Goal: Task Accomplishment & Management: Complete application form

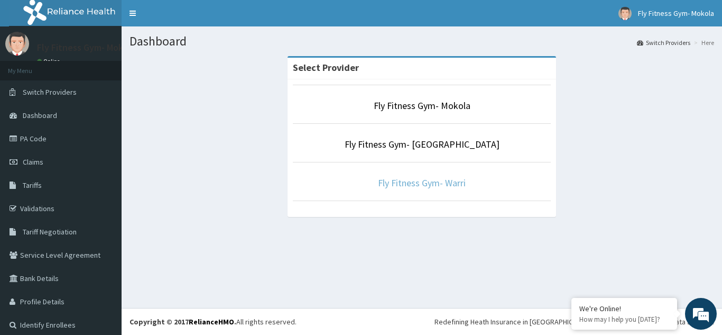
click at [416, 185] on link "Fly Fitness Gym- Warri" at bounding box center [422, 183] width 88 height 12
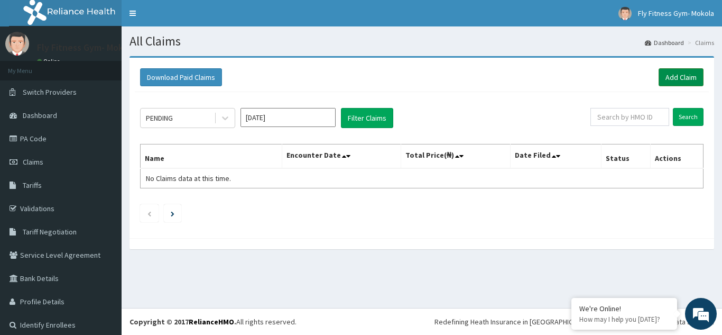
click at [669, 72] on link "Add Claim" at bounding box center [681, 77] width 45 height 18
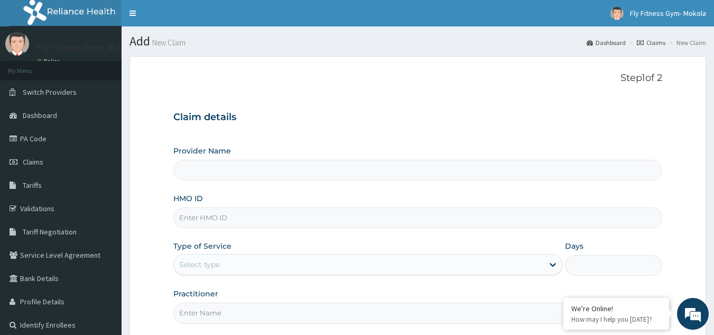
click at [213, 222] on input "HMO ID" at bounding box center [418, 217] width 490 height 21
type input "PRS/10015/B"
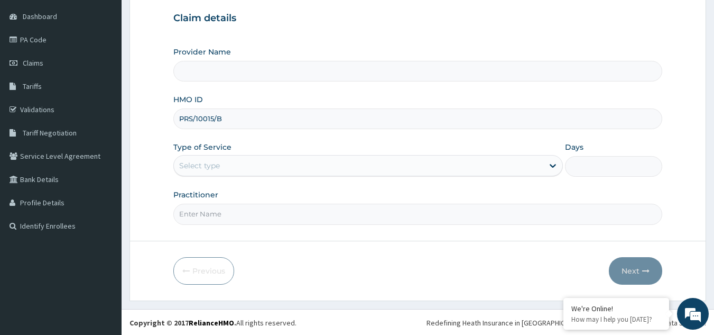
type input "Fly Fitness Gym- Warri"
type input "1"
click at [263, 209] on input "Practitioner" at bounding box center [418, 213] width 490 height 21
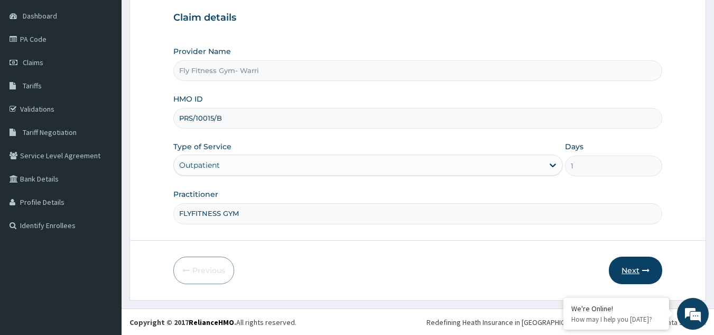
type input "FLYFITNESS GYM"
click at [628, 266] on button "Next" at bounding box center [635, 269] width 53 height 27
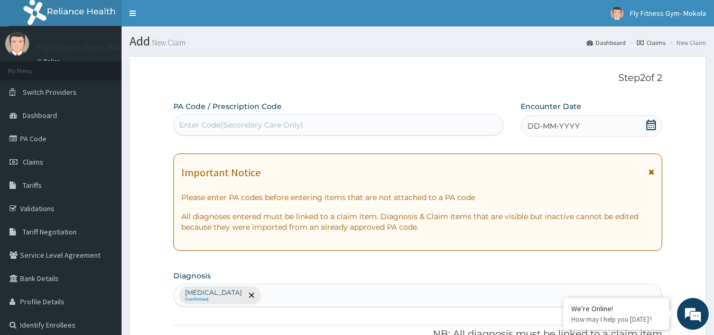
click at [278, 128] on div "Enter Code(Secondary Care Only)" at bounding box center [241, 124] width 124 height 11
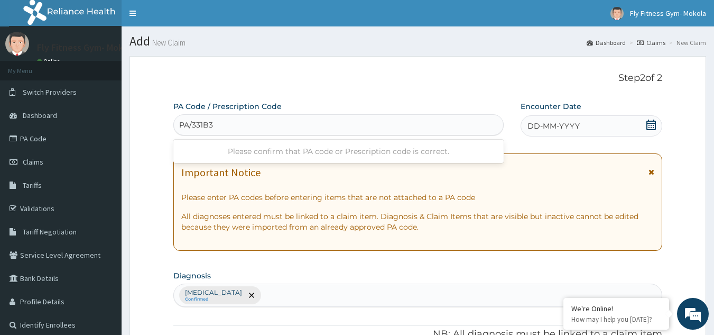
type input "PA/331B3C"
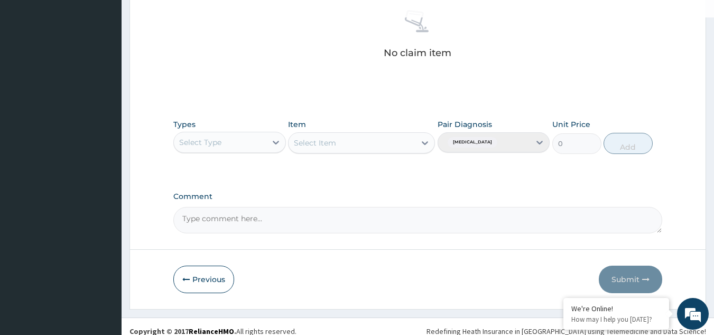
scroll to position [428, 0]
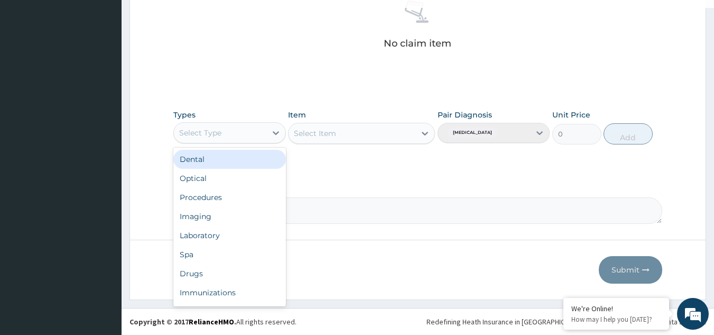
click at [261, 137] on div "Select Type" at bounding box center [220, 132] width 93 height 17
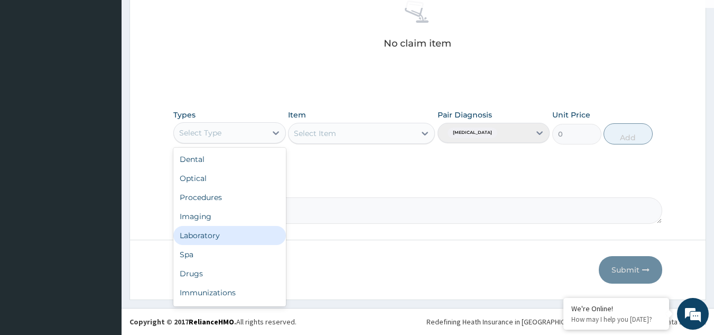
scroll to position [36, 0]
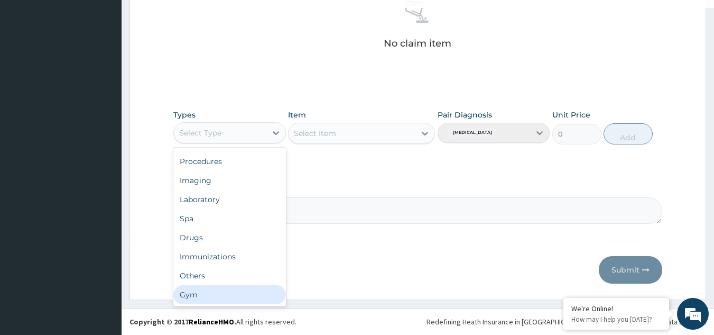
click at [201, 292] on div "Gym" at bounding box center [229, 294] width 113 height 19
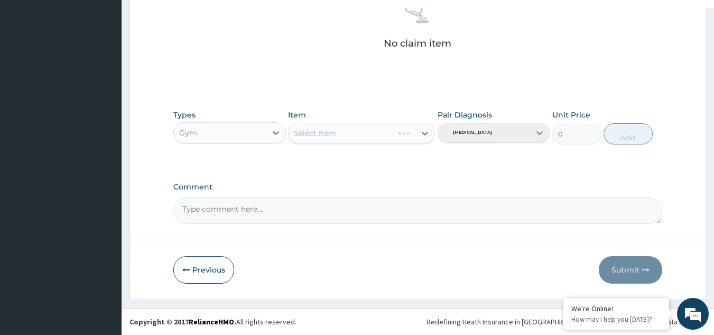
click at [428, 128] on div "Select Item" at bounding box center [361, 133] width 147 height 21
click at [418, 134] on div "Select Item" at bounding box center [361, 133] width 147 height 21
click at [356, 133] on div "Select Item" at bounding box center [352, 133] width 127 height 17
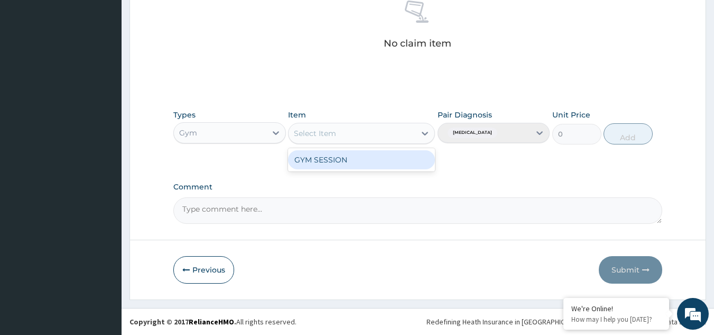
click at [346, 158] on div "GYM SESSION" at bounding box center [361, 159] width 147 height 19
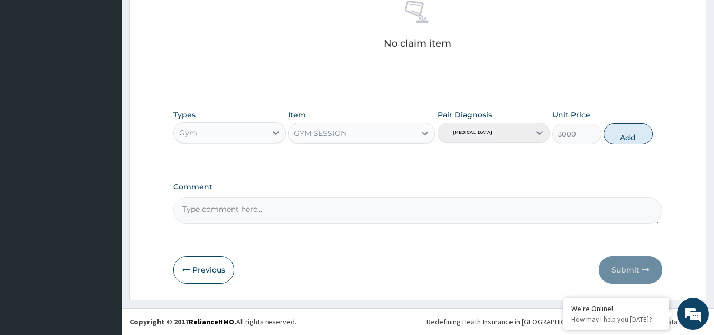
click at [627, 134] on button "Add" at bounding box center [628, 133] width 49 height 21
type input "0"
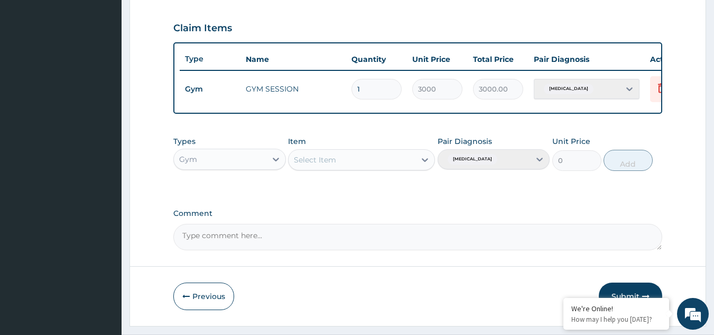
scroll to position [385, 0]
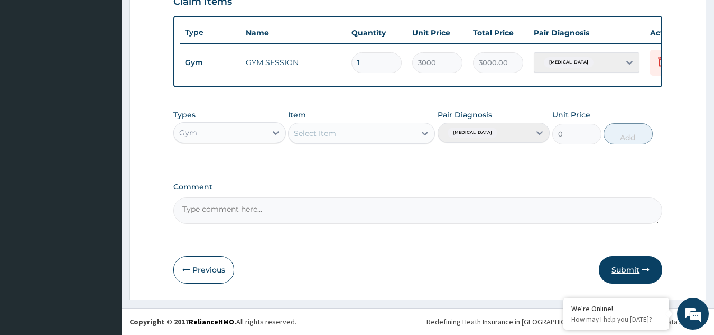
click at [620, 271] on button "Submit" at bounding box center [630, 269] width 63 height 27
click at [629, 273] on button "Submit" at bounding box center [630, 269] width 63 height 27
click at [623, 269] on button "Submit" at bounding box center [630, 269] width 63 height 27
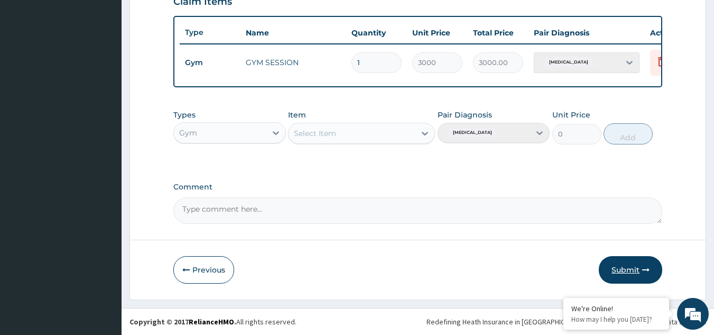
click at [623, 269] on button "Submit" at bounding box center [630, 269] width 63 height 27
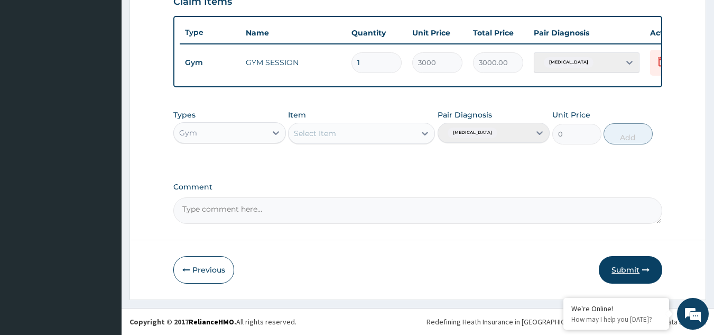
click at [623, 269] on button "Submit" at bounding box center [630, 269] width 63 height 27
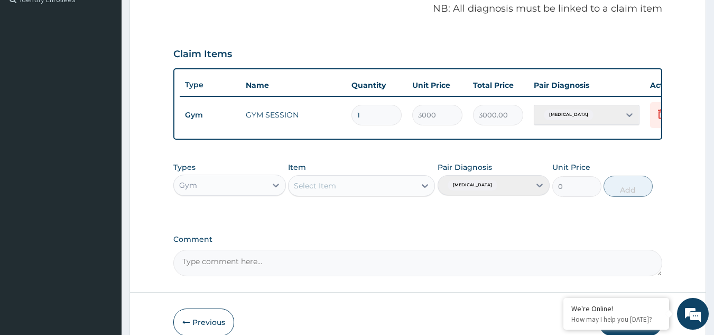
scroll to position [321, 0]
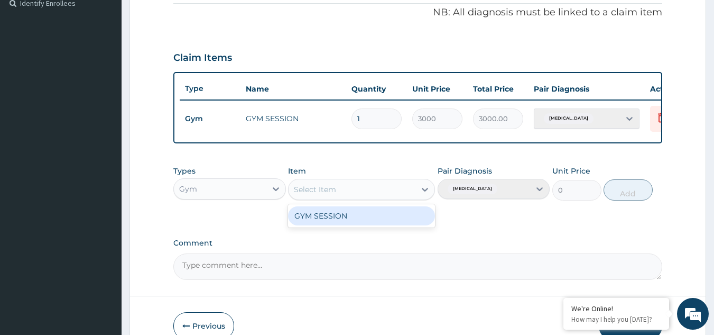
click at [415, 198] on div "Select Item" at bounding box center [352, 189] width 127 height 17
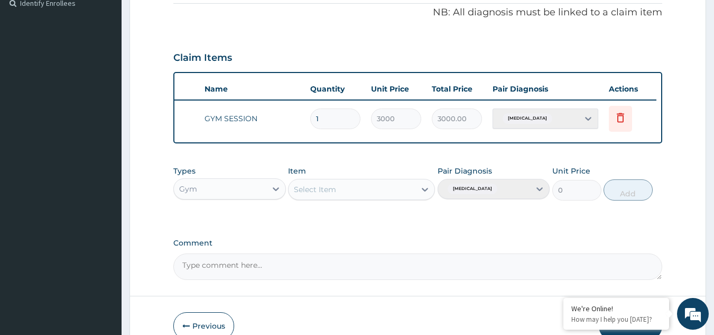
click at [562, 125] on div "Lack of physical exercise" at bounding box center [546, 118] width 106 height 20
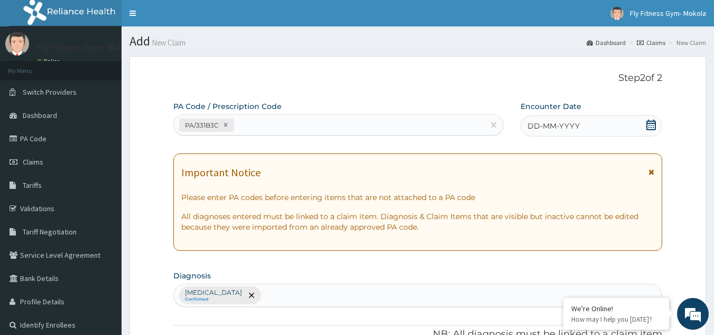
click at [649, 121] on icon at bounding box center [652, 124] width 10 height 11
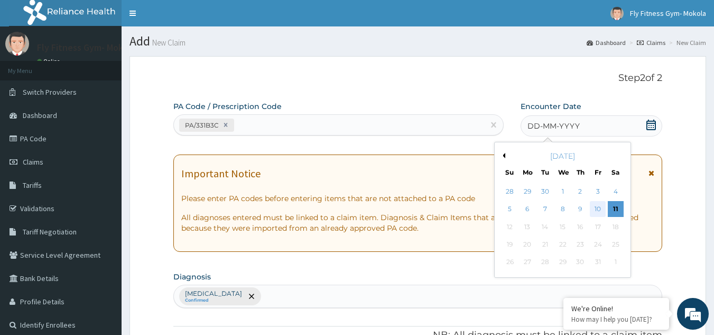
click at [597, 206] on div "10" at bounding box center [598, 209] width 16 height 16
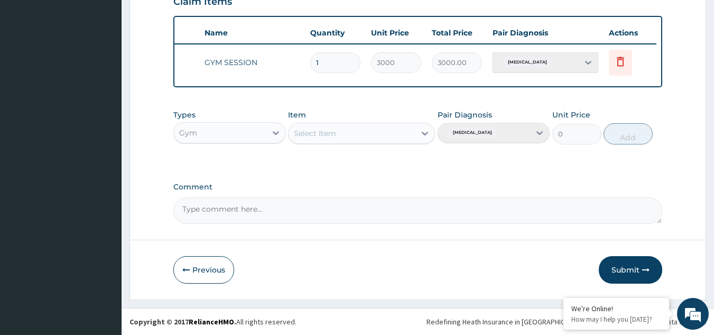
scroll to position [385, 0]
click at [636, 269] on button "Submit" at bounding box center [630, 269] width 63 height 27
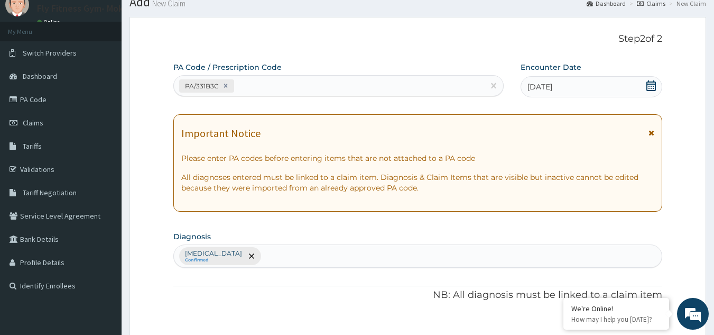
scroll to position [0, 0]
